Goal: Navigation & Orientation: Find specific page/section

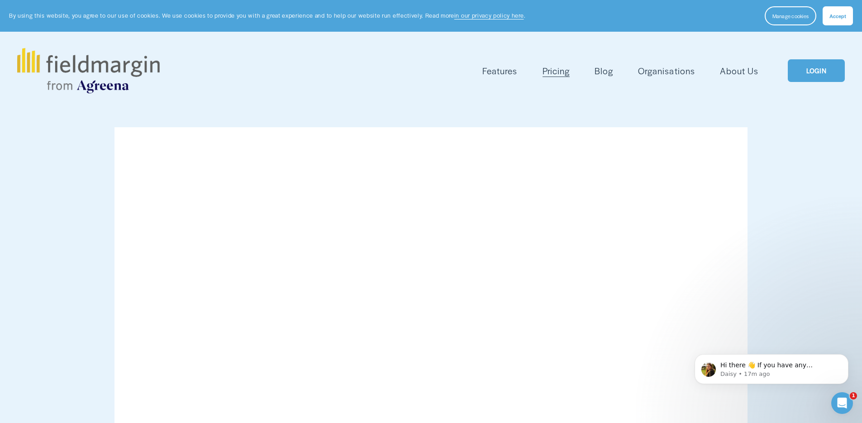
click at [121, 69] on img at bounding box center [88, 70] width 142 height 45
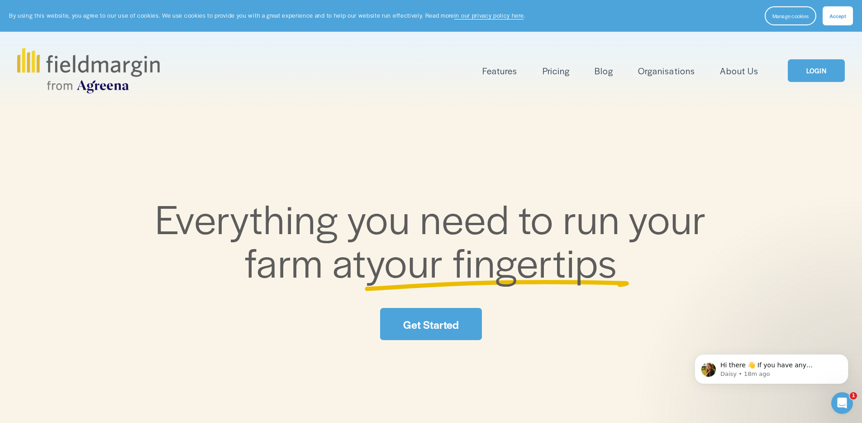
click at [548, 69] on link "Pricing" at bounding box center [556, 70] width 27 height 15
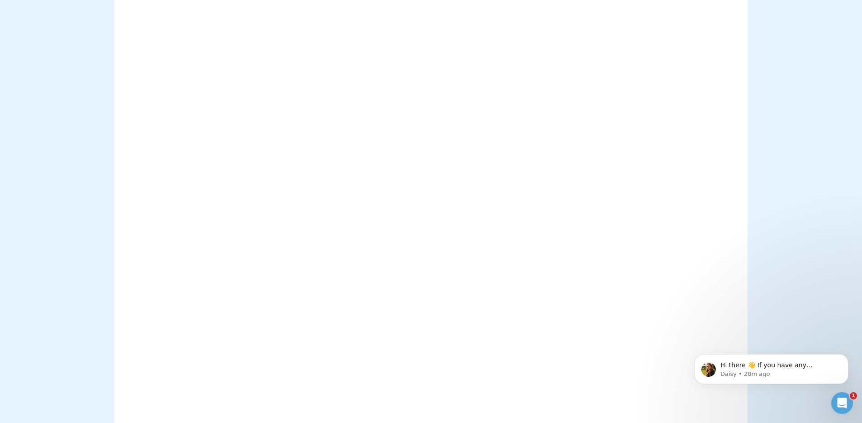
scroll to position [92, 0]
